Goal: Task Accomplishment & Management: Use online tool/utility

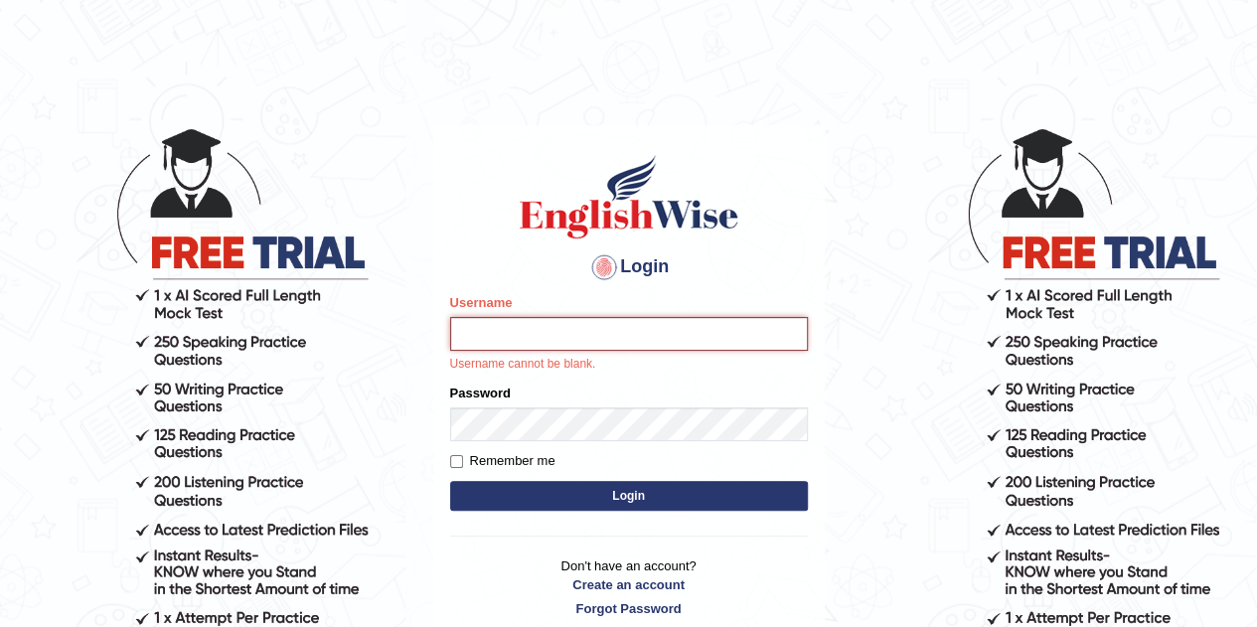
click at [562, 351] on input "Username" at bounding box center [629, 334] width 358 height 34
type input "Tsheringdorji"
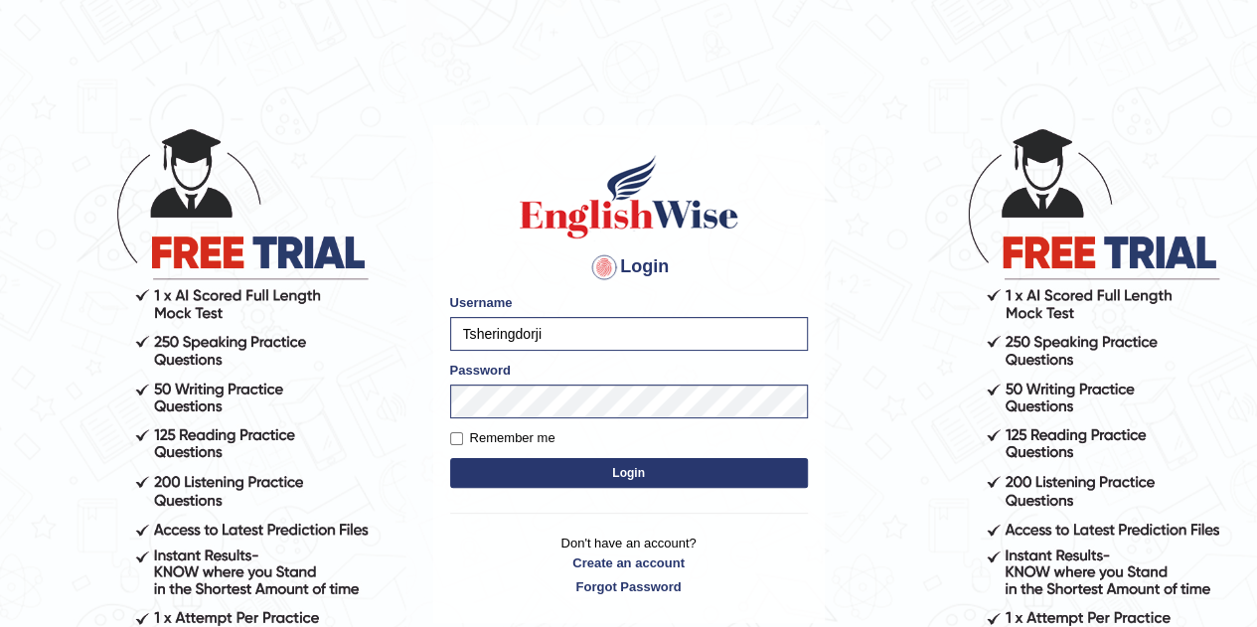
click at [553, 482] on button "Login" at bounding box center [629, 473] width 358 height 30
click at [568, 476] on button "Login" at bounding box center [629, 473] width 358 height 30
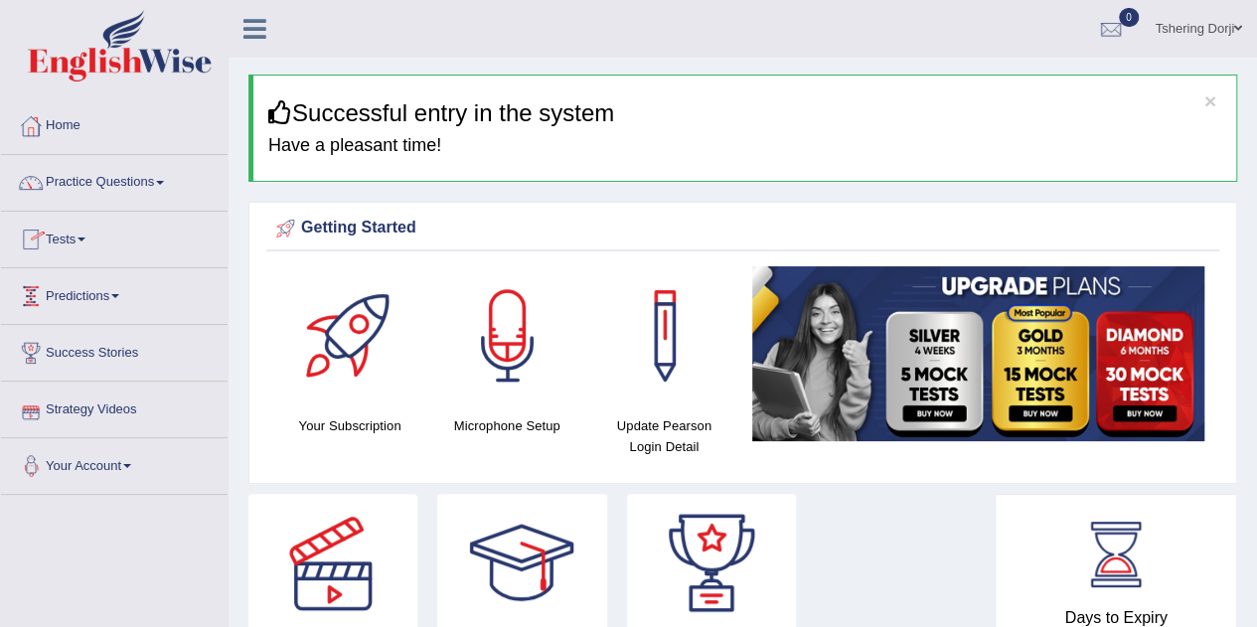
click at [77, 237] on link "Tests" at bounding box center [114, 237] width 227 height 50
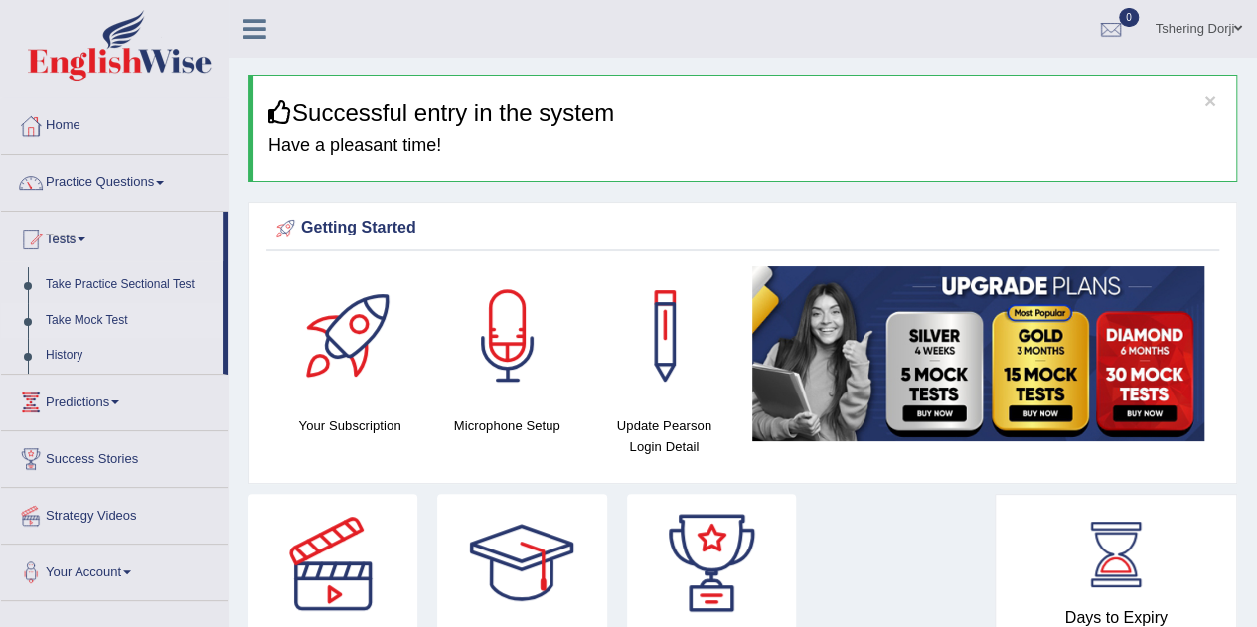
click at [113, 321] on link "Take Mock Test" at bounding box center [130, 321] width 186 height 36
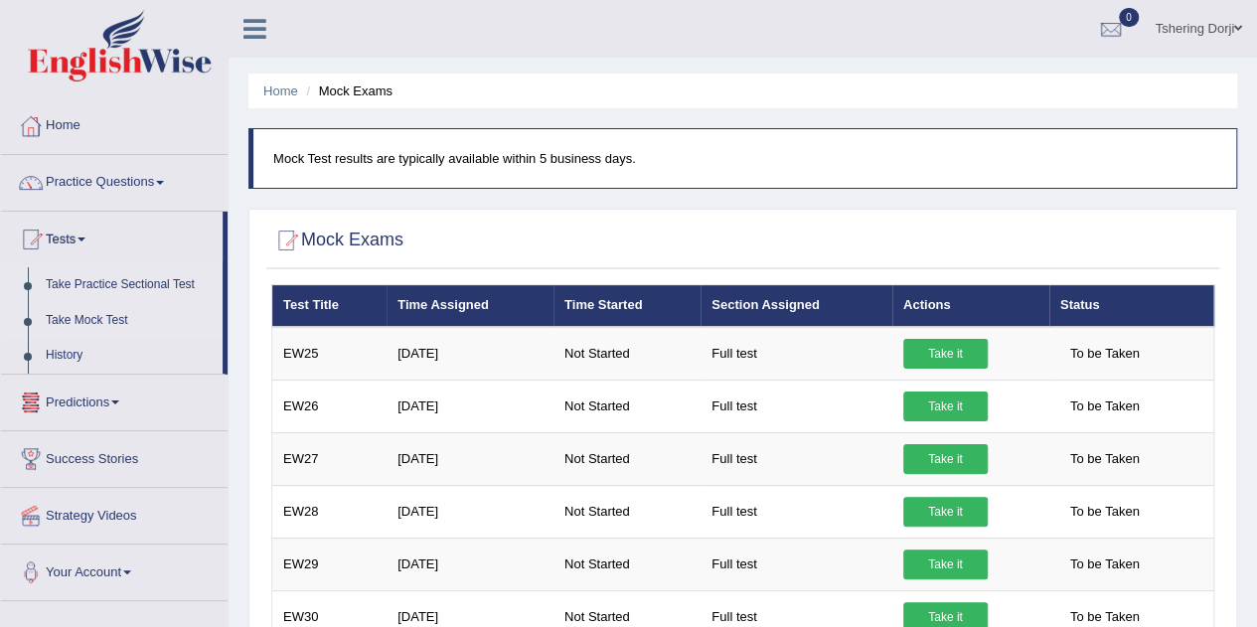
click at [106, 285] on link "Take Practice Sectional Test" at bounding box center [130, 285] width 186 height 36
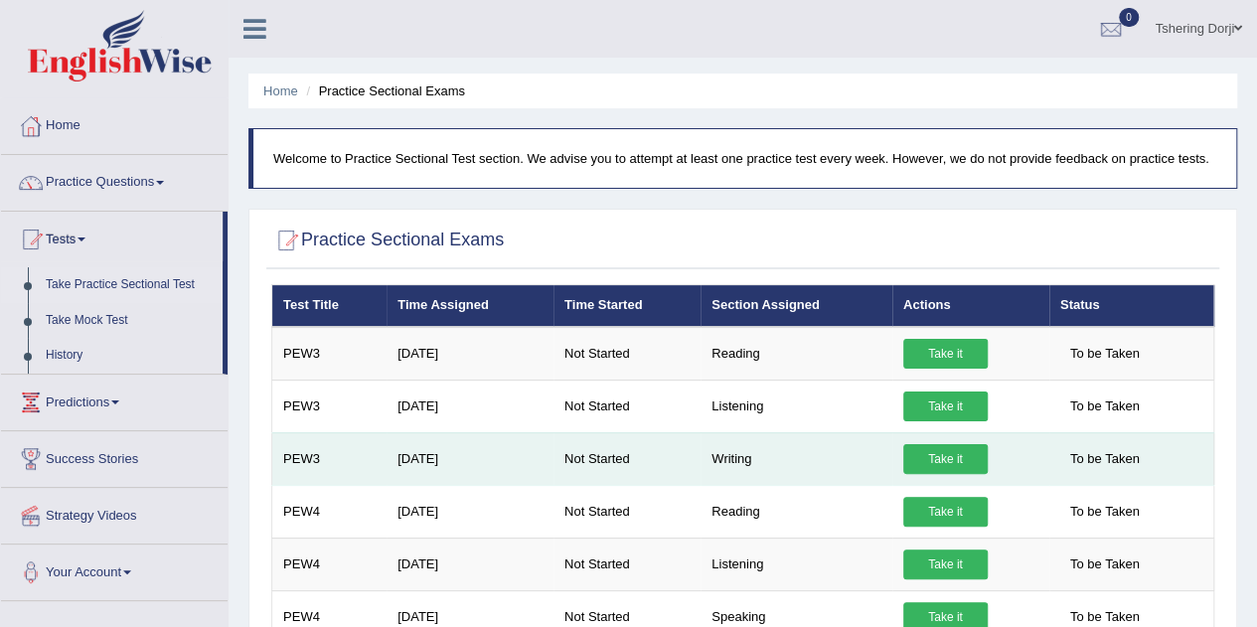
click at [965, 449] on link "Take it" at bounding box center [945, 459] width 84 height 30
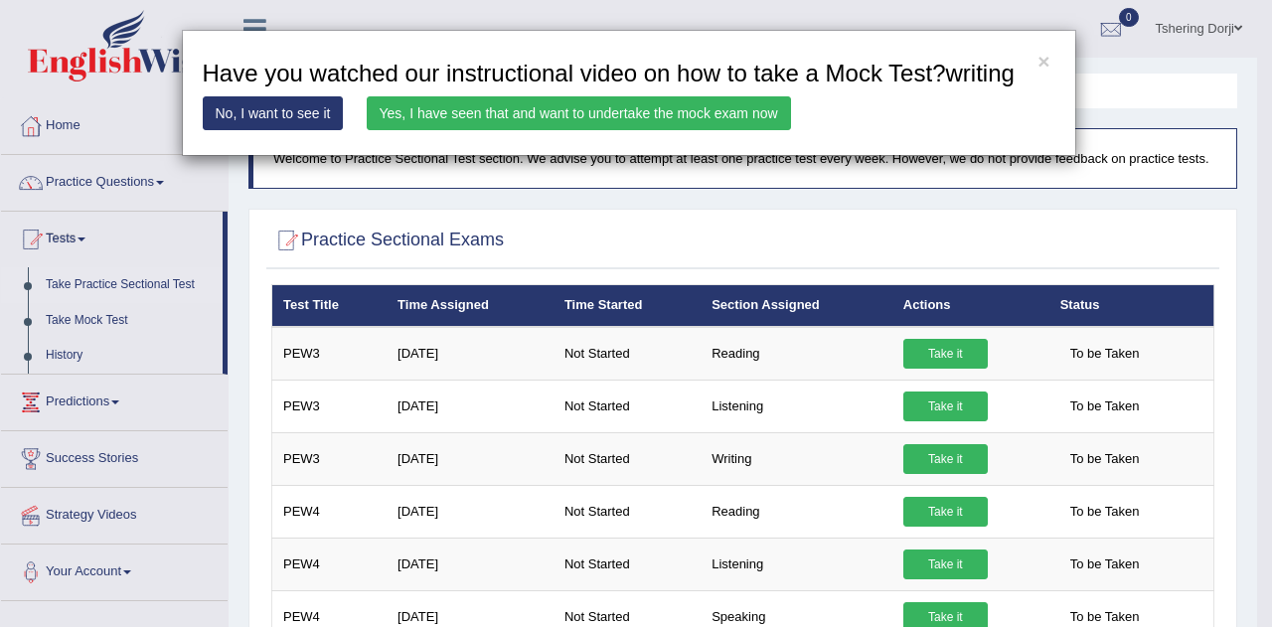
click at [539, 118] on link "Yes, I have seen that and want to undertake the mock exam now" at bounding box center [579, 113] width 424 height 34
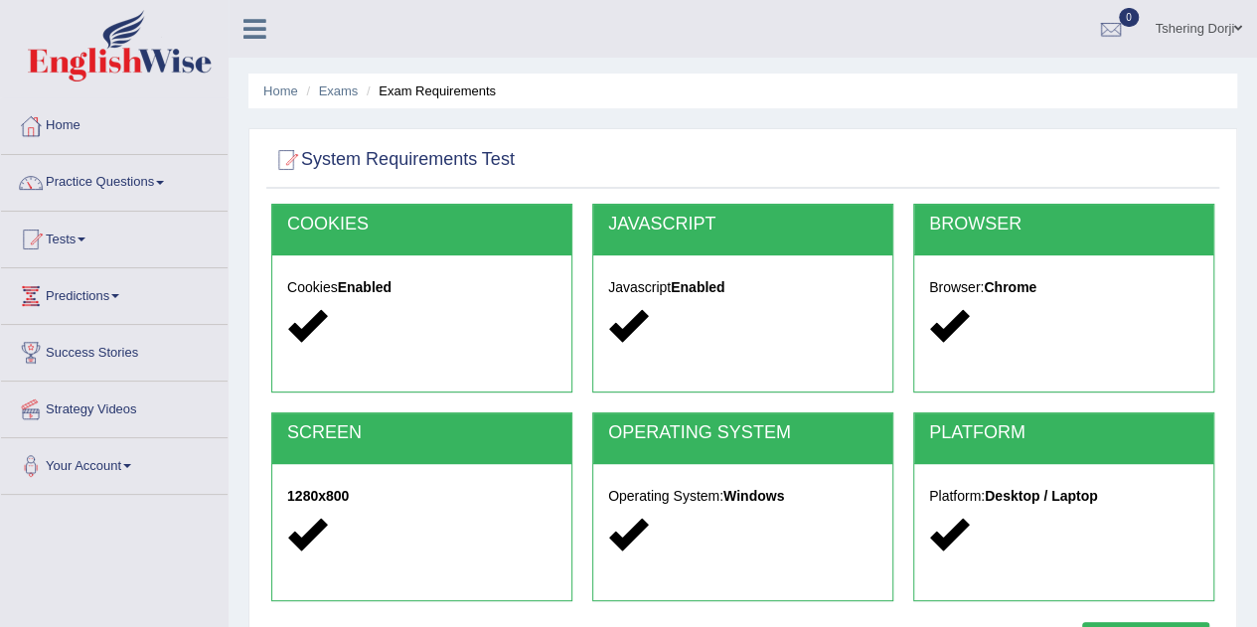
click at [376, 317] on div at bounding box center [421, 326] width 269 height 43
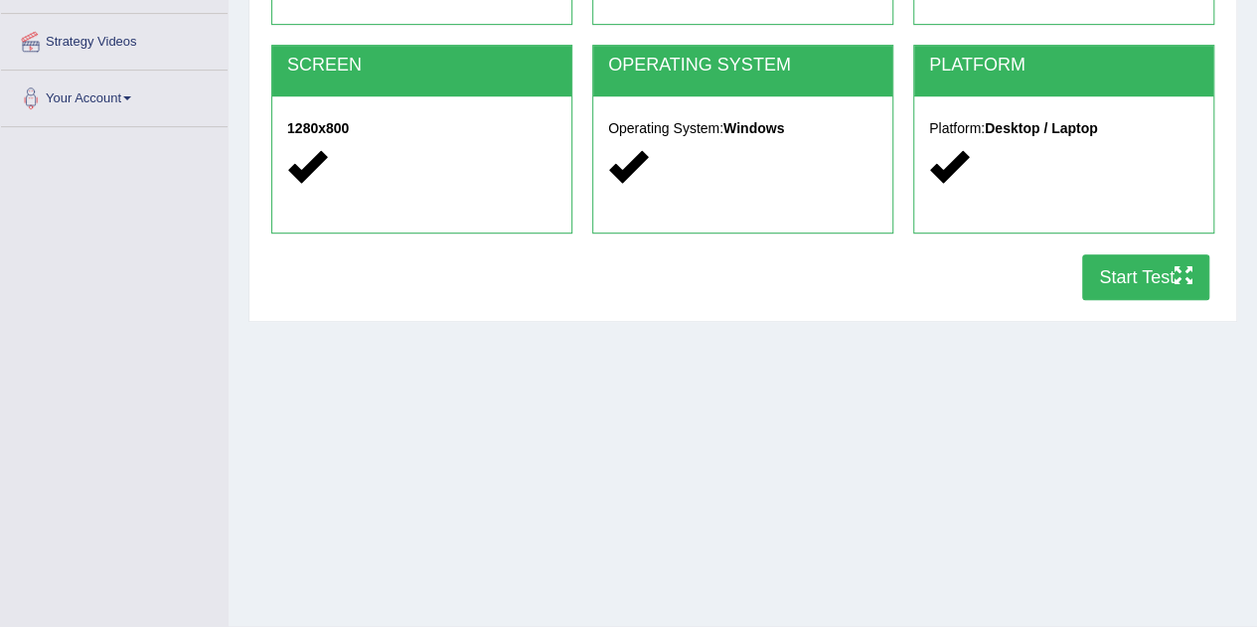
scroll to position [415, 0]
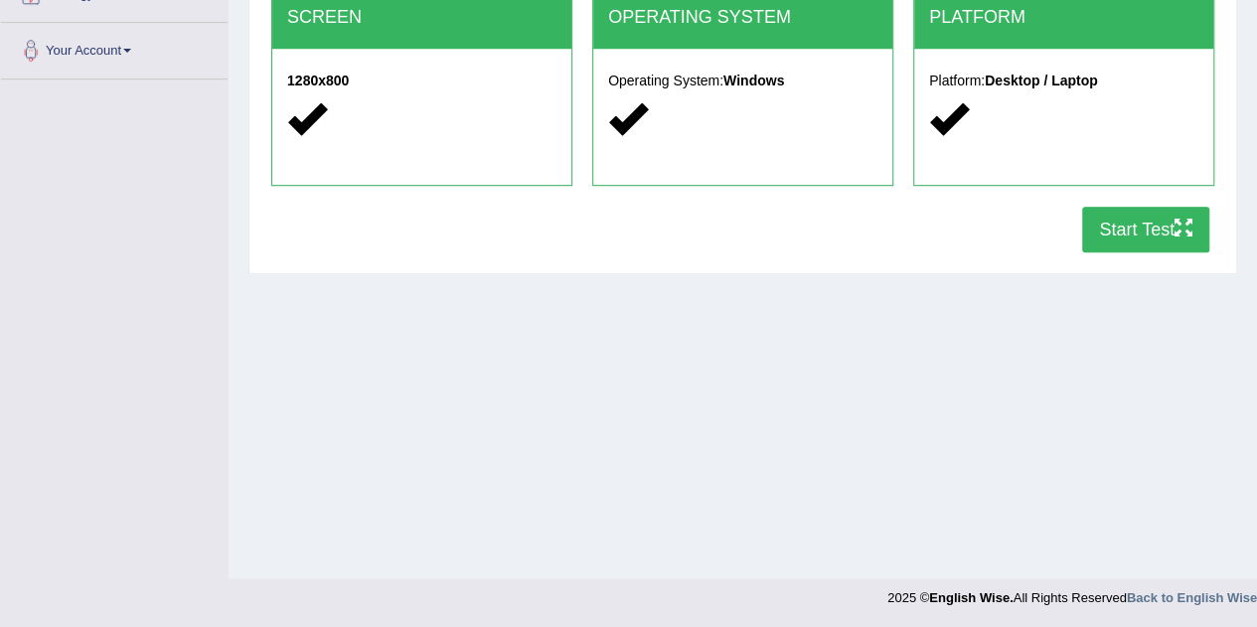
click at [1109, 229] on button "Start Test" at bounding box center [1145, 230] width 127 height 46
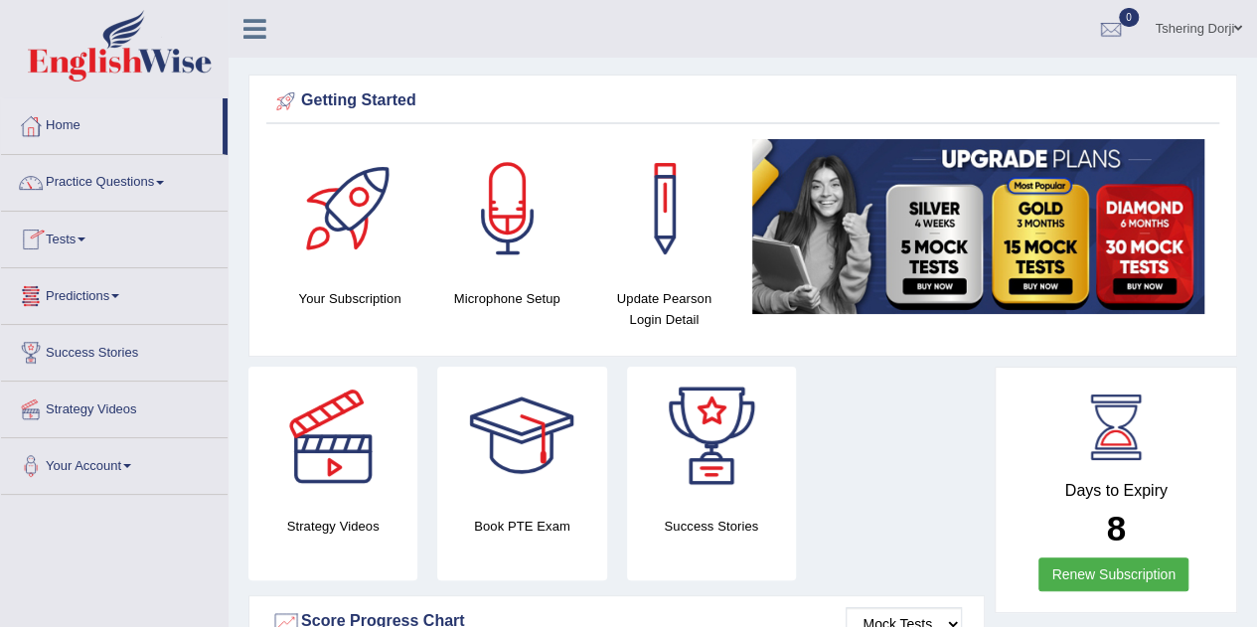
click at [78, 237] on link "Tests" at bounding box center [114, 237] width 227 height 50
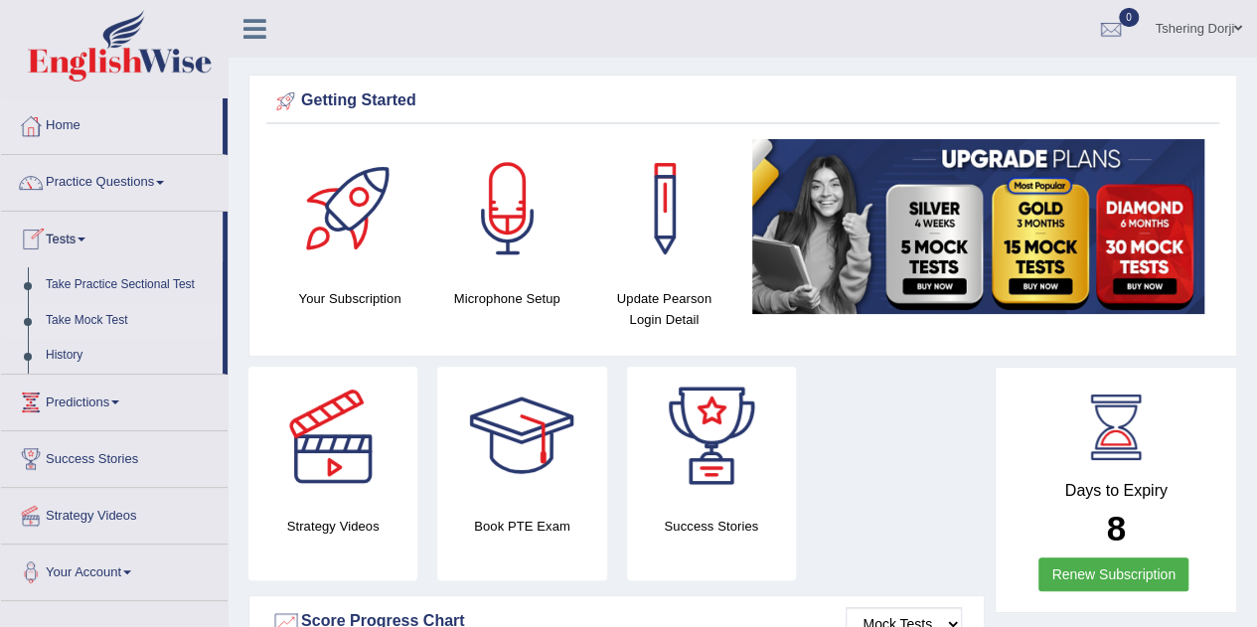
click at [113, 322] on link "Take Mock Test" at bounding box center [130, 321] width 186 height 36
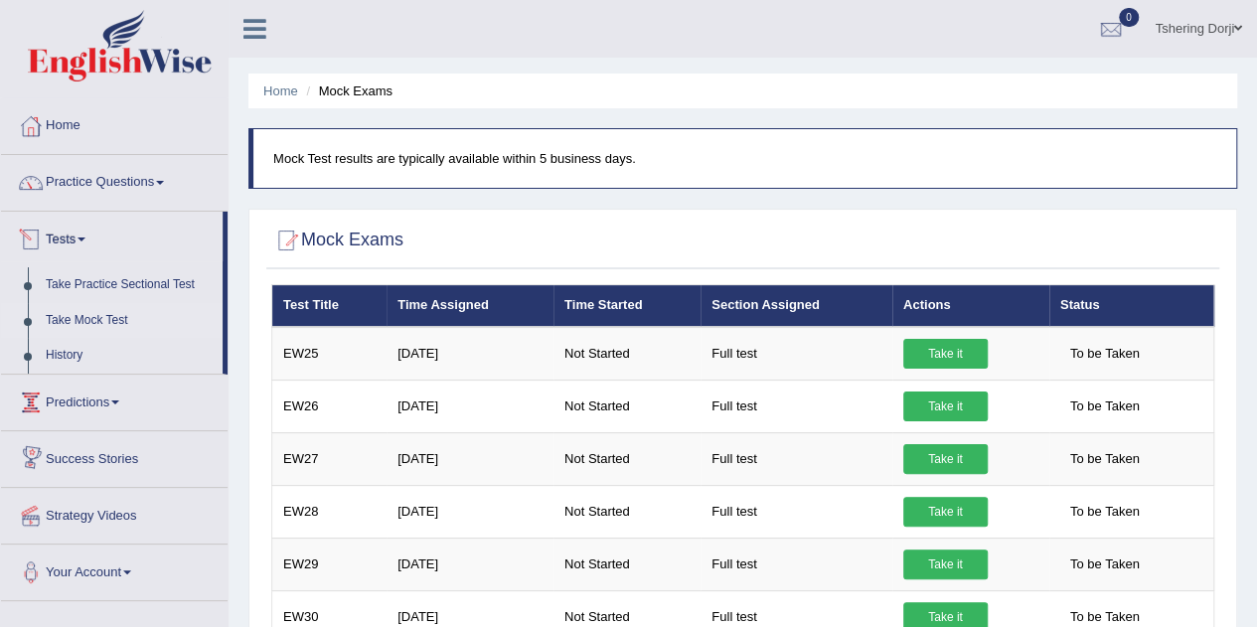
click at [93, 313] on link "Take Mock Test" at bounding box center [130, 321] width 186 height 36
click at [117, 291] on link "Take Practice Sectional Test" at bounding box center [130, 285] width 186 height 36
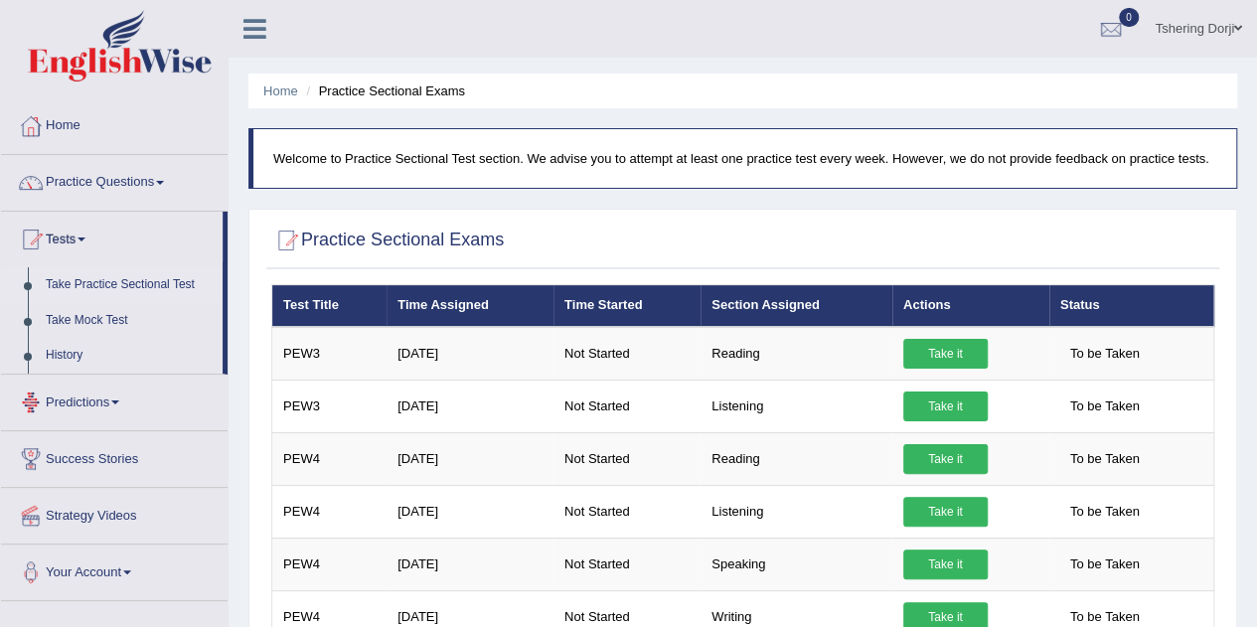
click at [117, 396] on link "Predictions" at bounding box center [114, 400] width 227 height 50
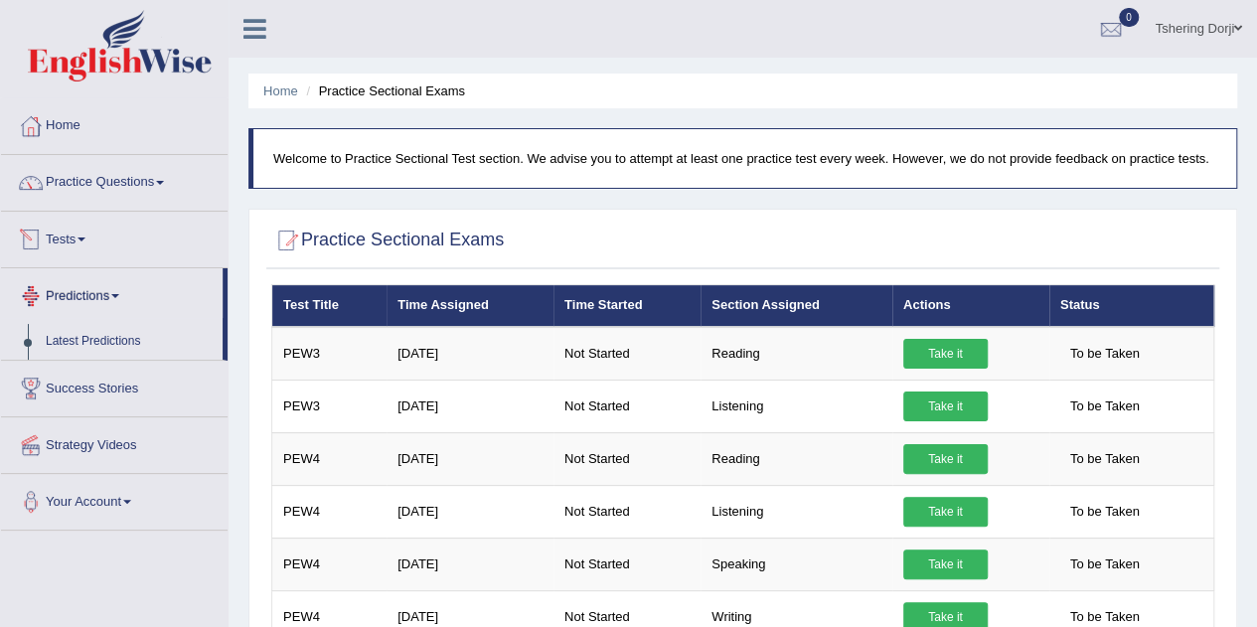
click at [79, 239] on link "Tests" at bounding box center [114, 237] width 227 height 50
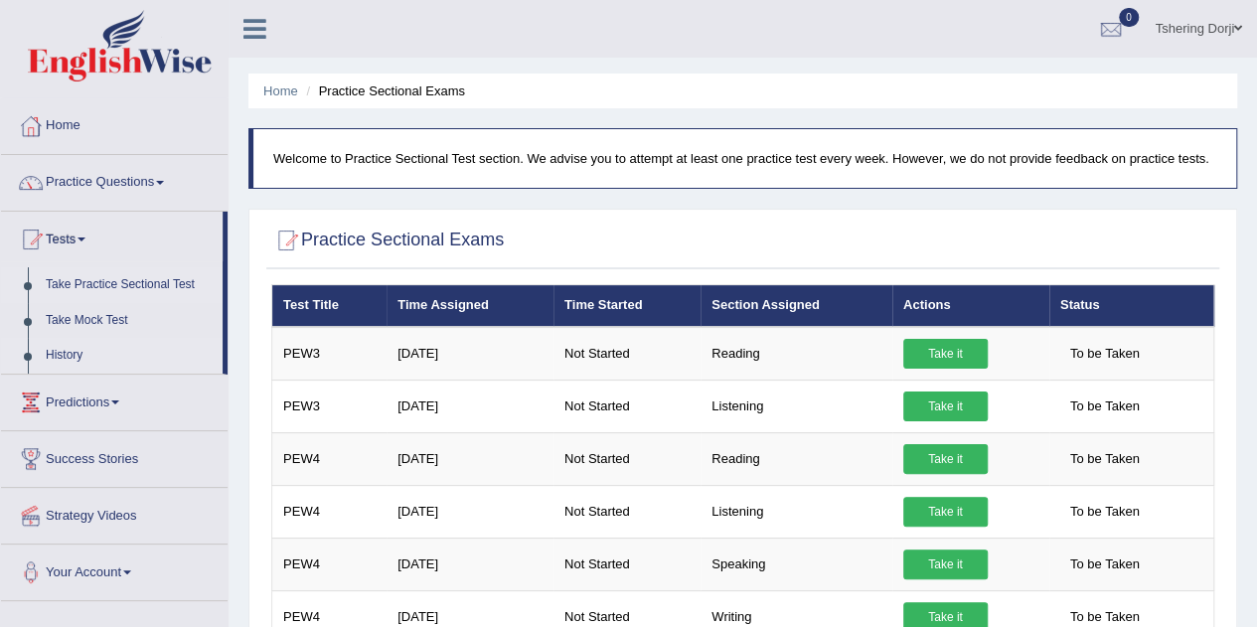
click at [74, 353] on link "History" at bounding box center [130, 356] width 186 height 36
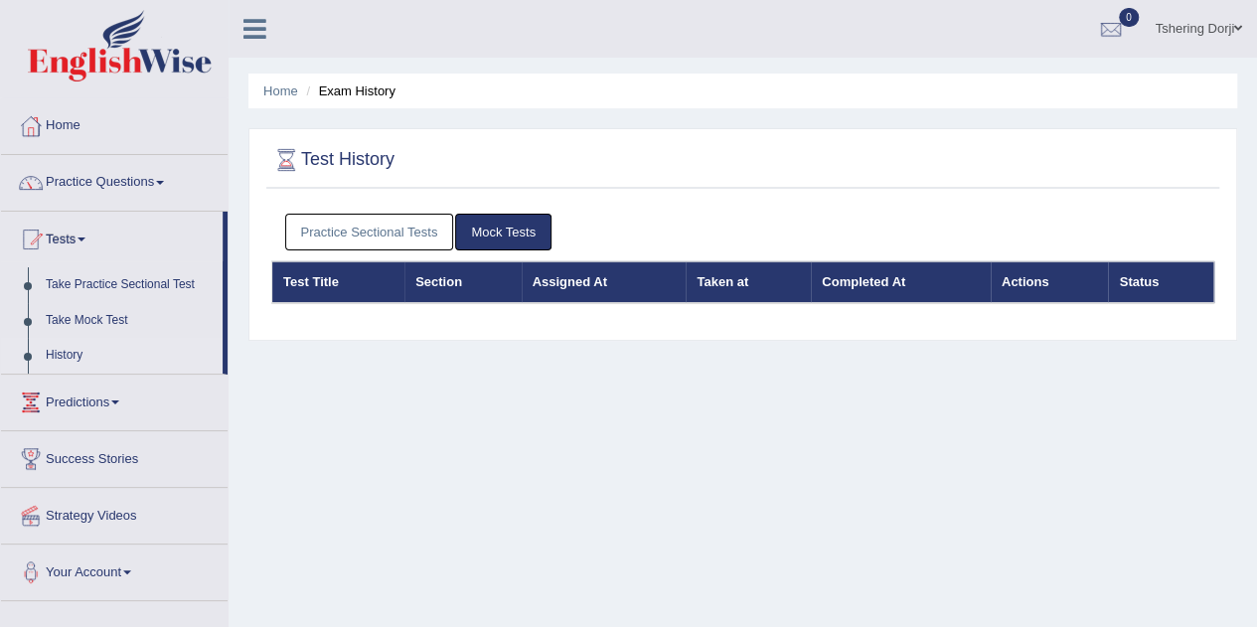
click at [509, 238] on link "Mock Tests" at bounding box center [503, 232] width 96 height 37
click at [338, 222] on link "Practice Sectional Tests" at bounding box center [369, 232] width 169 height 37
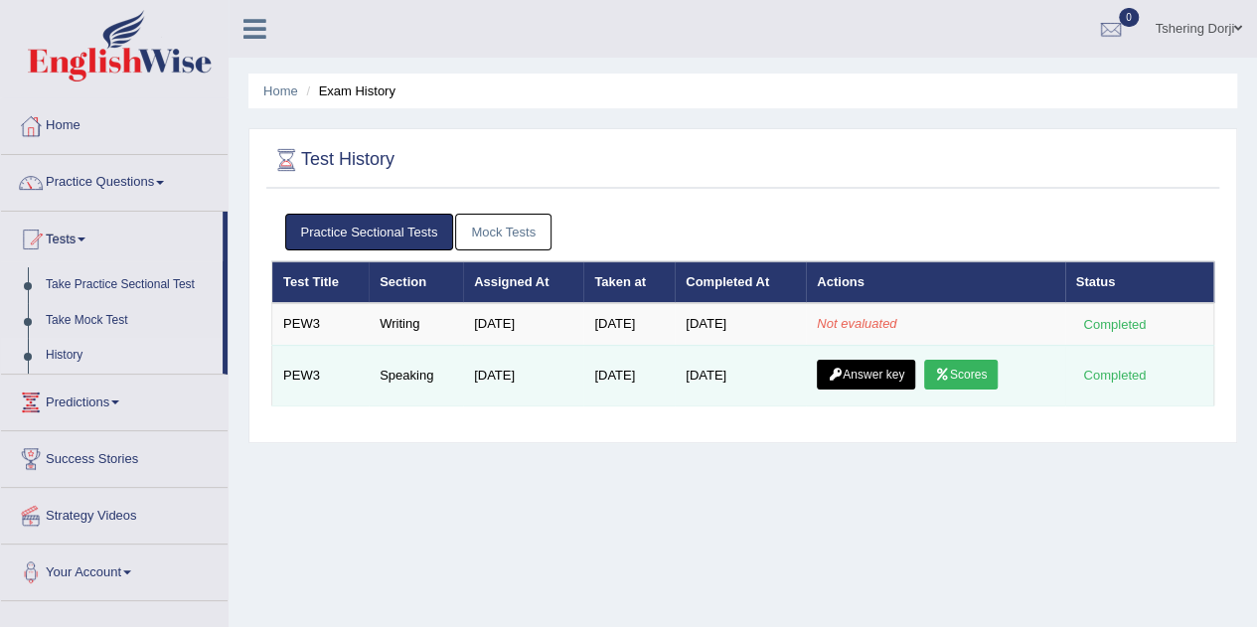
click at [987, 374] on link "Scores" at bounding box center [961, 375] width 74 height 30
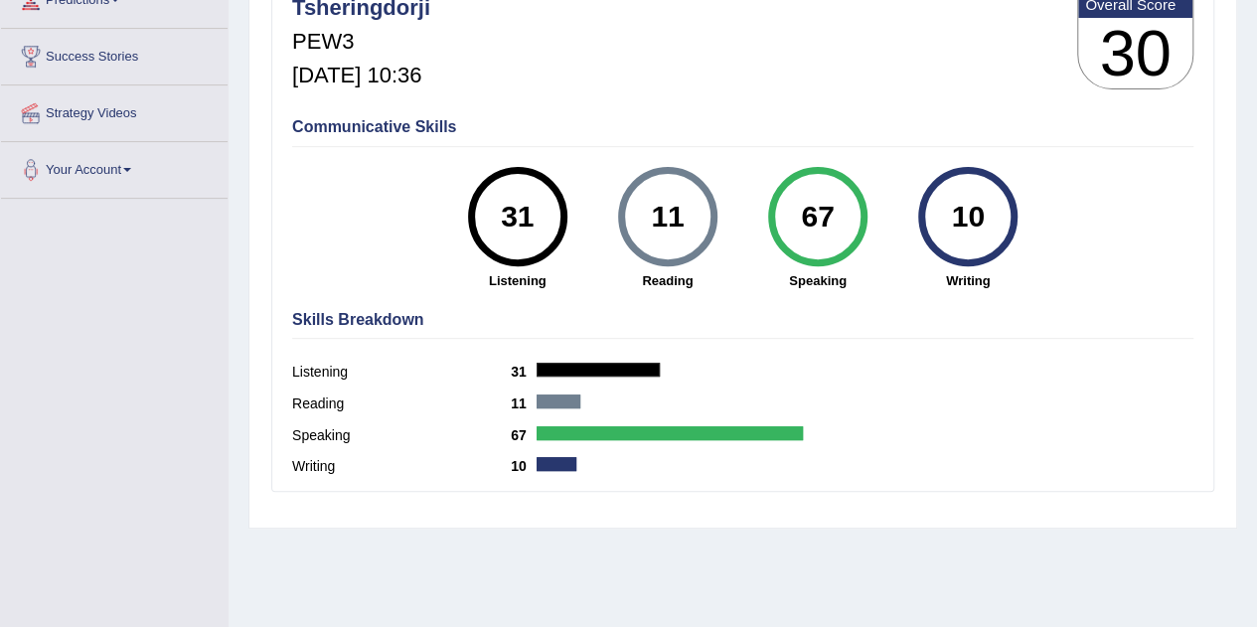
scroll to position [298, 0]
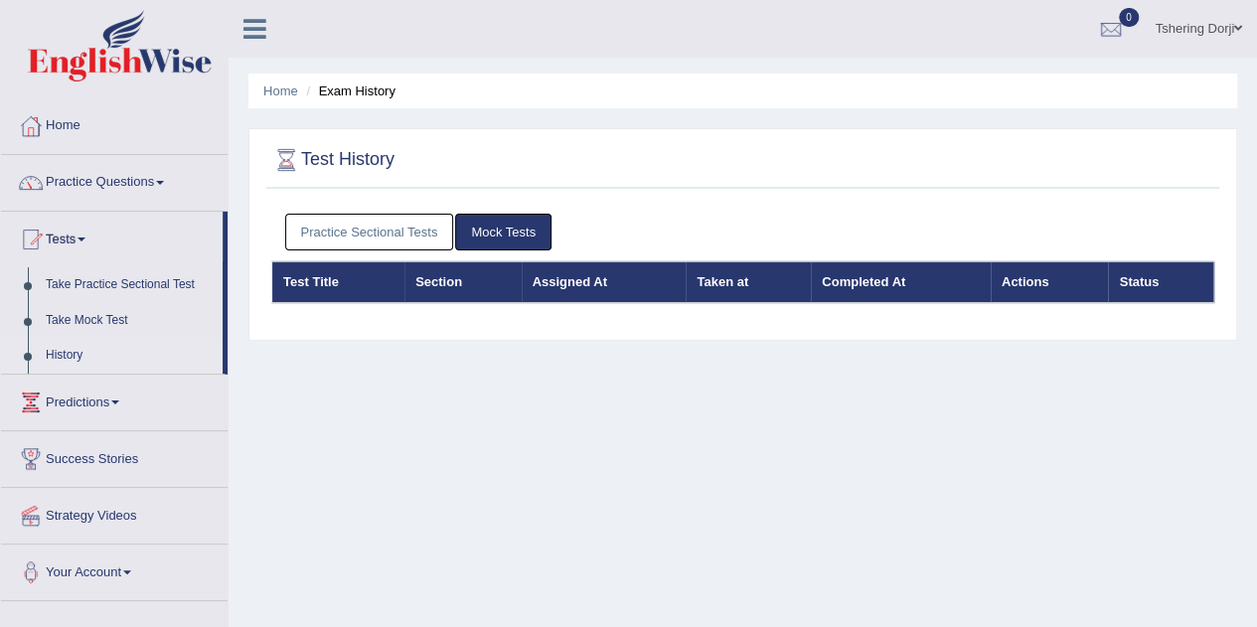
click at [397, 237] on link "Practice Sectional Tests" at bounding box center [369, 232] width 169 height 37
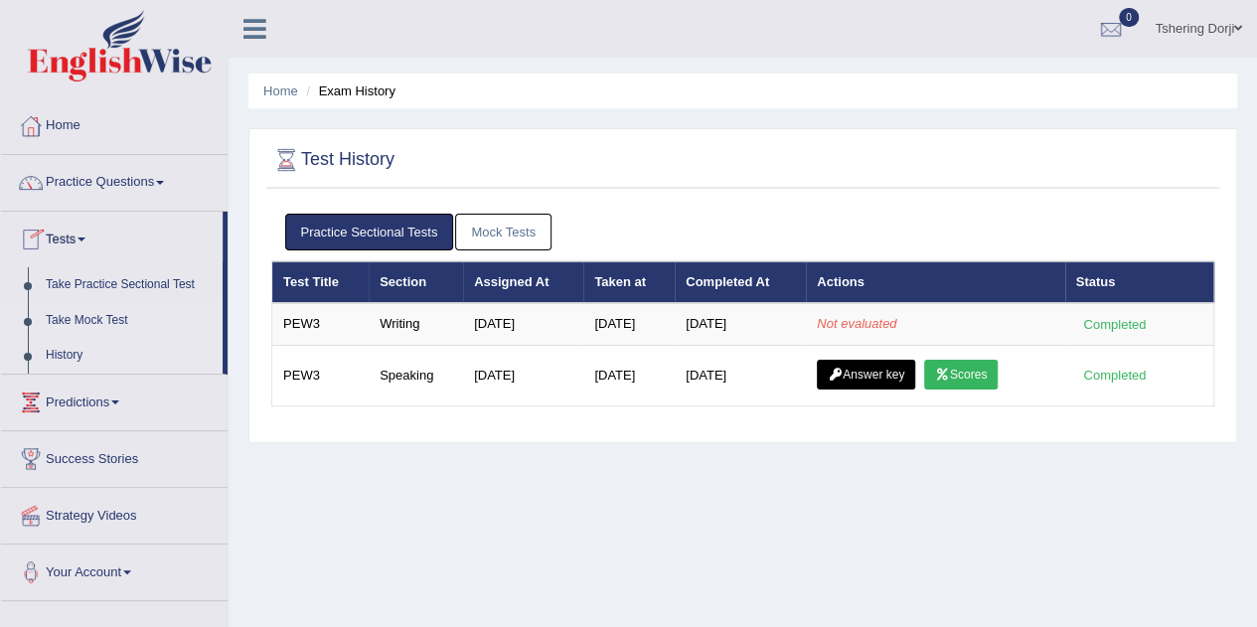
click at [76, 322] on link "Take Mock Test" at bounding box center [130, 321] width 186 height 36
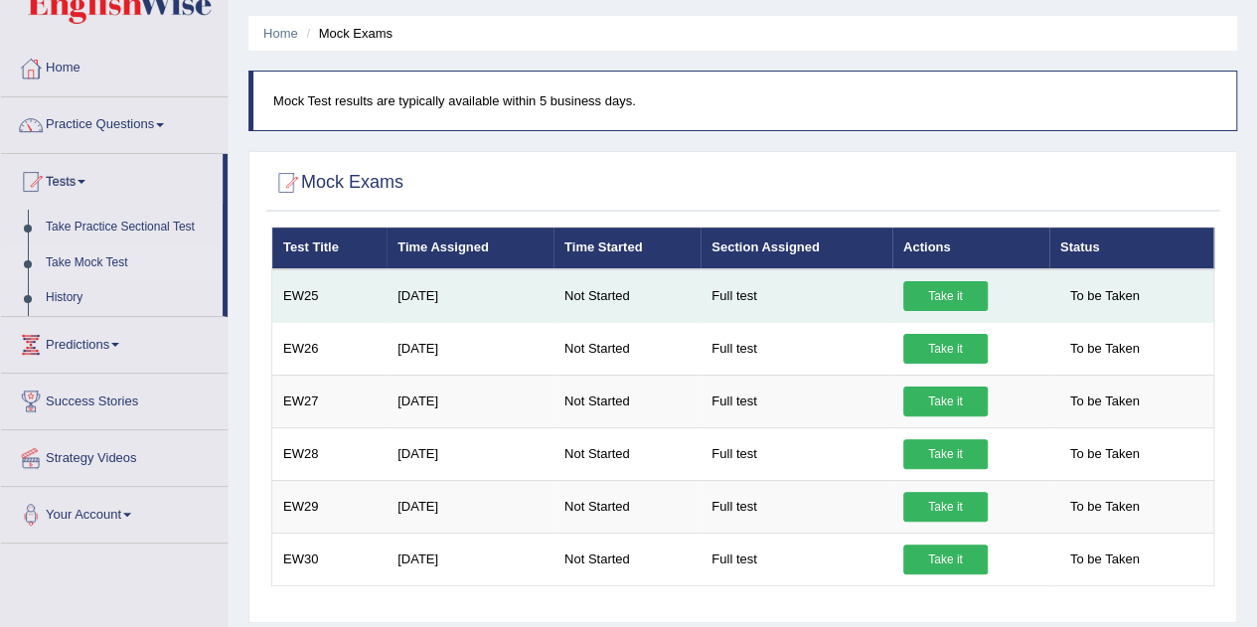
scroll to position [99, 0]
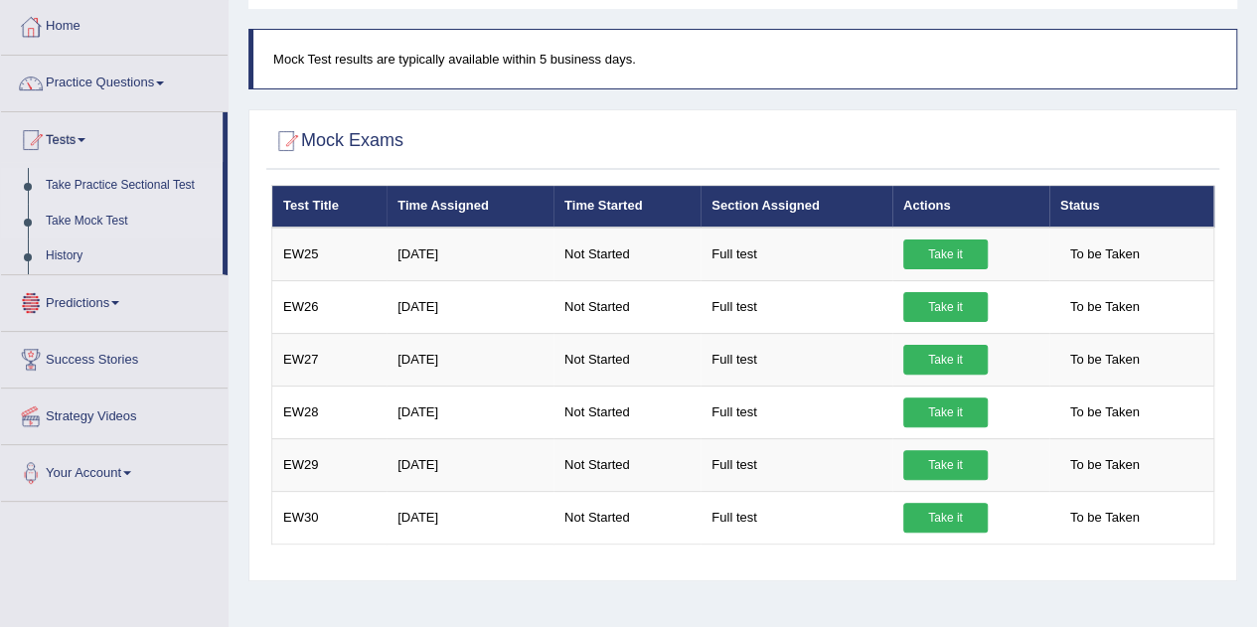
click at [122, 186] on link "Take Practice Sectional Test" at bounding box center [130, 186] width 186 height 36
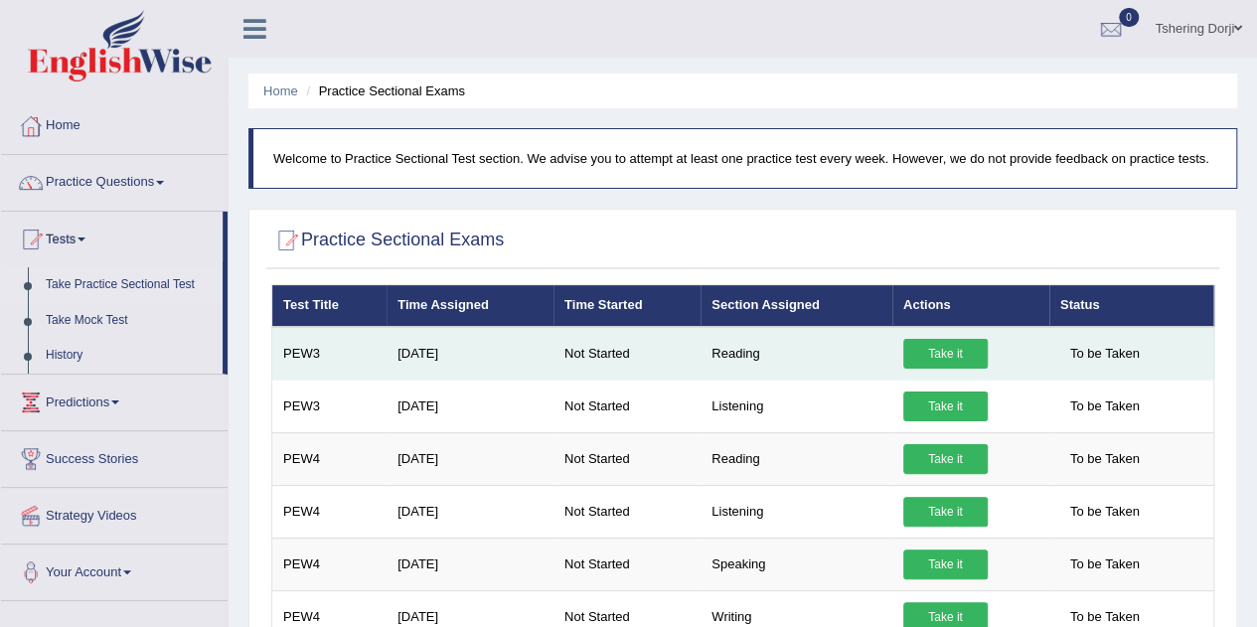
click at [955, 345] on link "Take it" at bounding box center [945, 354] width 84 height 30
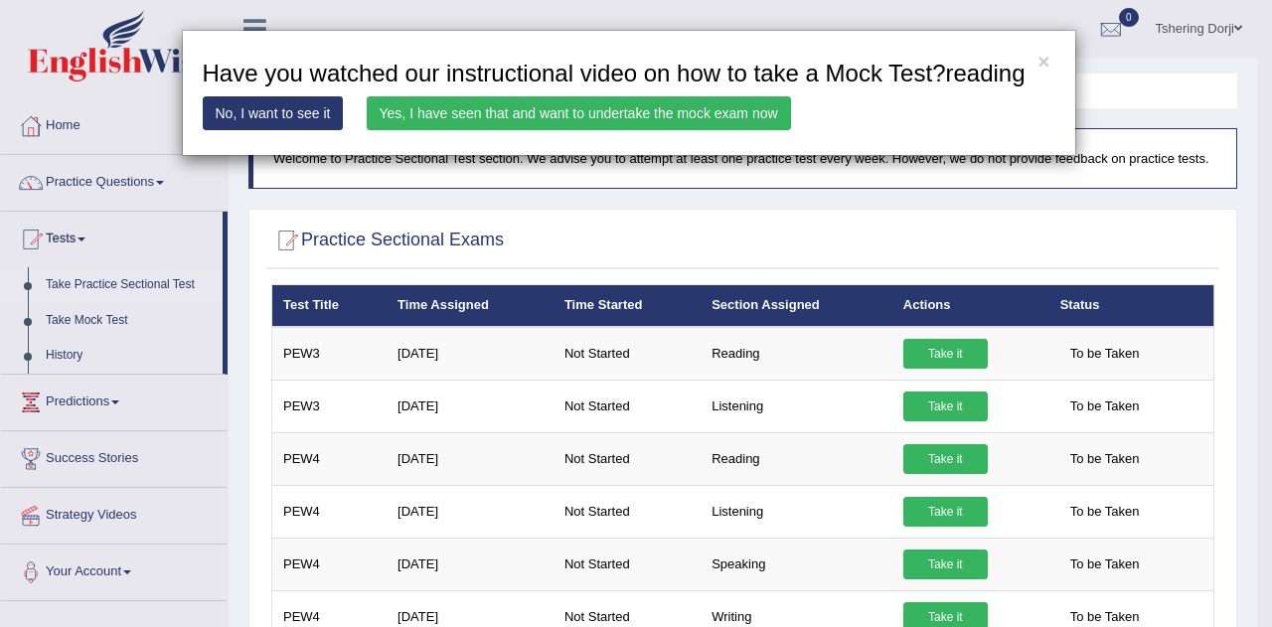
click at [487, 109] on link "Yes, I have seen that and want to undertake the mock exam now" at bounding box center [579, 113] width 424 height 34
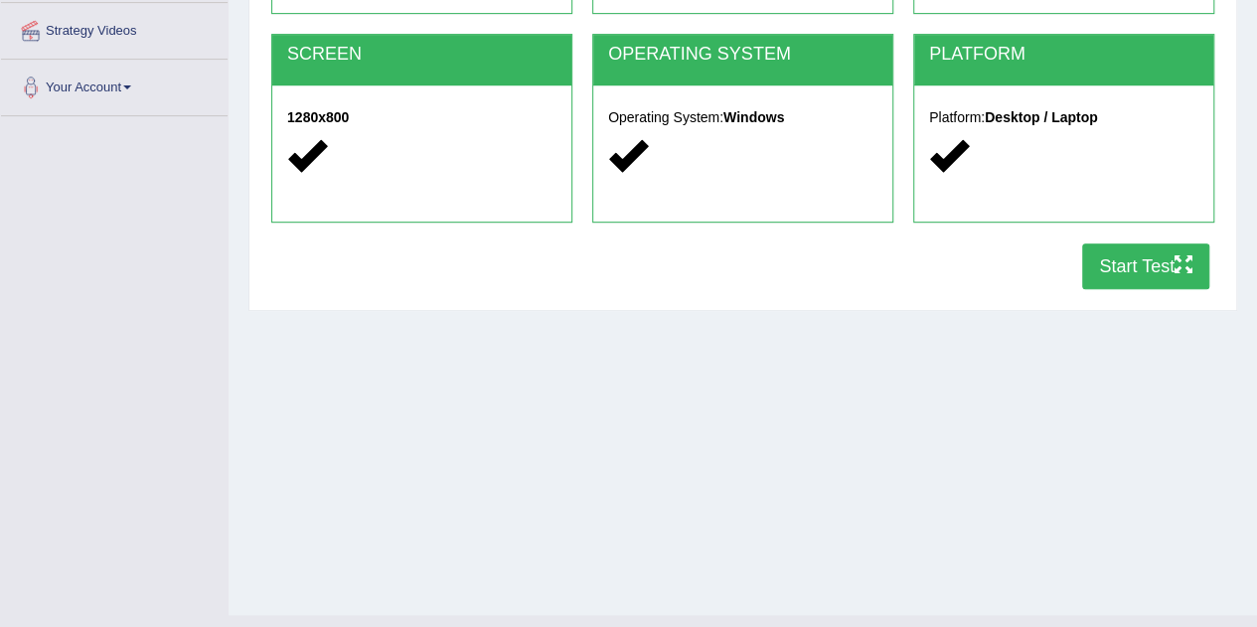
scroll to position [415, 0]
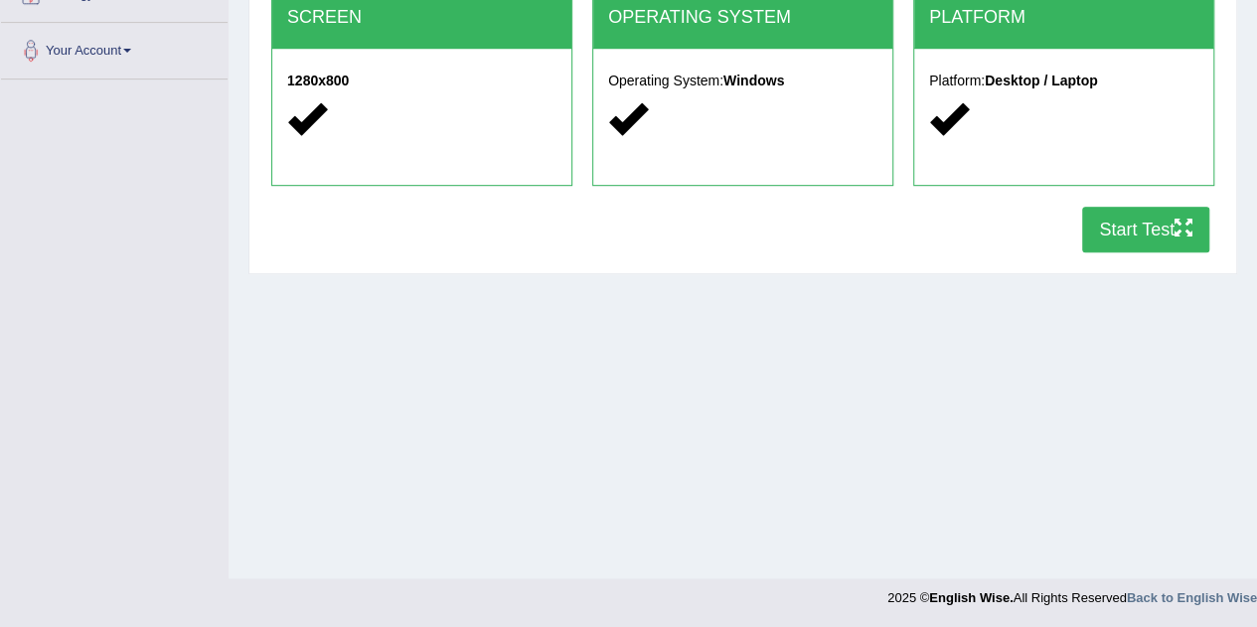
click at [1150, 237] on button "Start Test" at bounding box center [1145, 230] width 127 height 46
